Goal: Find specific page/section: Find specific page/section

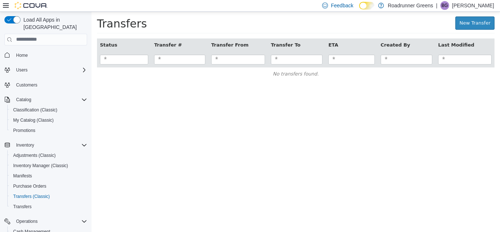
scroll to position [104, 0]
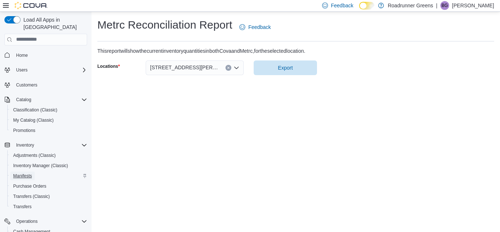
click at [26, 173] on span "Manifests" at bounding box center [22, 176] width 19 height 6
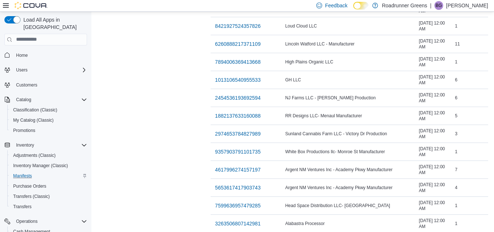
scroll to position [644, 0]
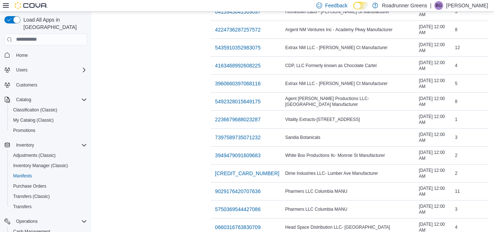
scroll to position [644, 0]
